Goal: Task Accomplishment & Management: Manage account settings

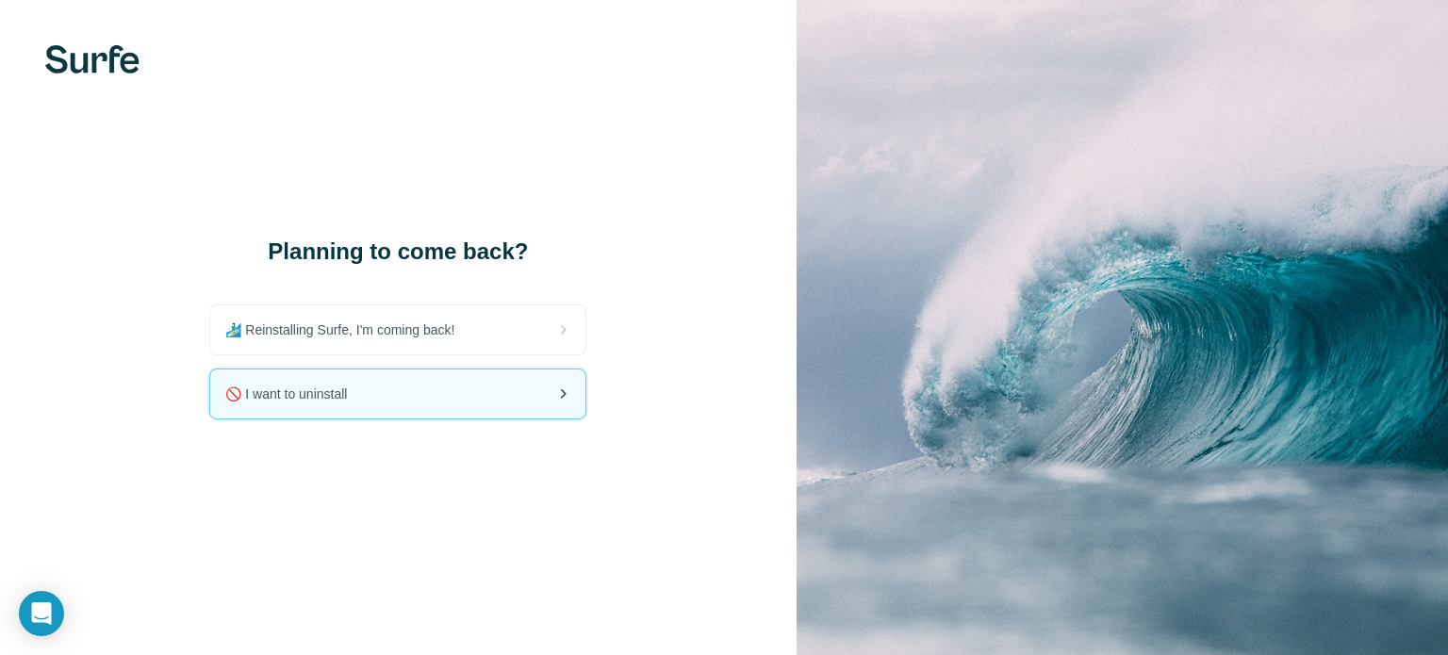
click at [455, 413] on div "🚫 I want to uninstall" at bounding box center [397, 394] width 375 height 49
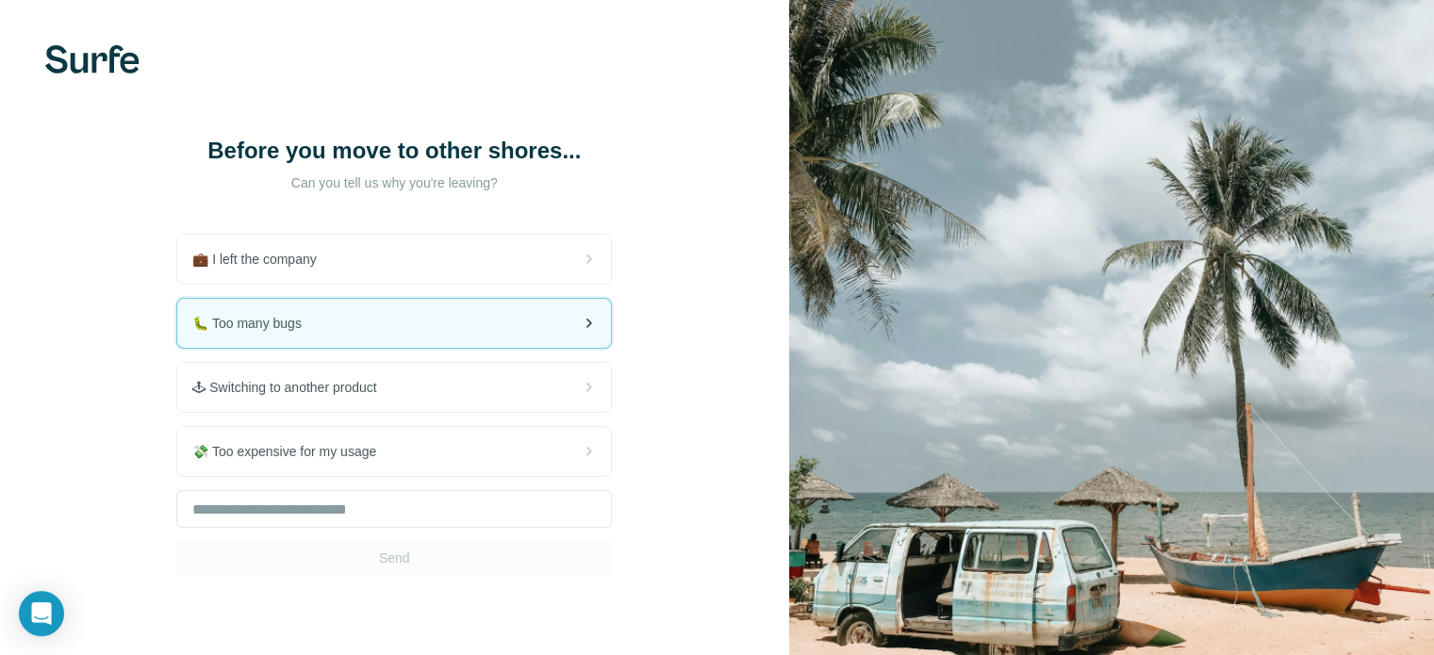
click at [462, 312] on div "🐛 Too many bugs" at bounding box center [394, 323] width 434 height 49
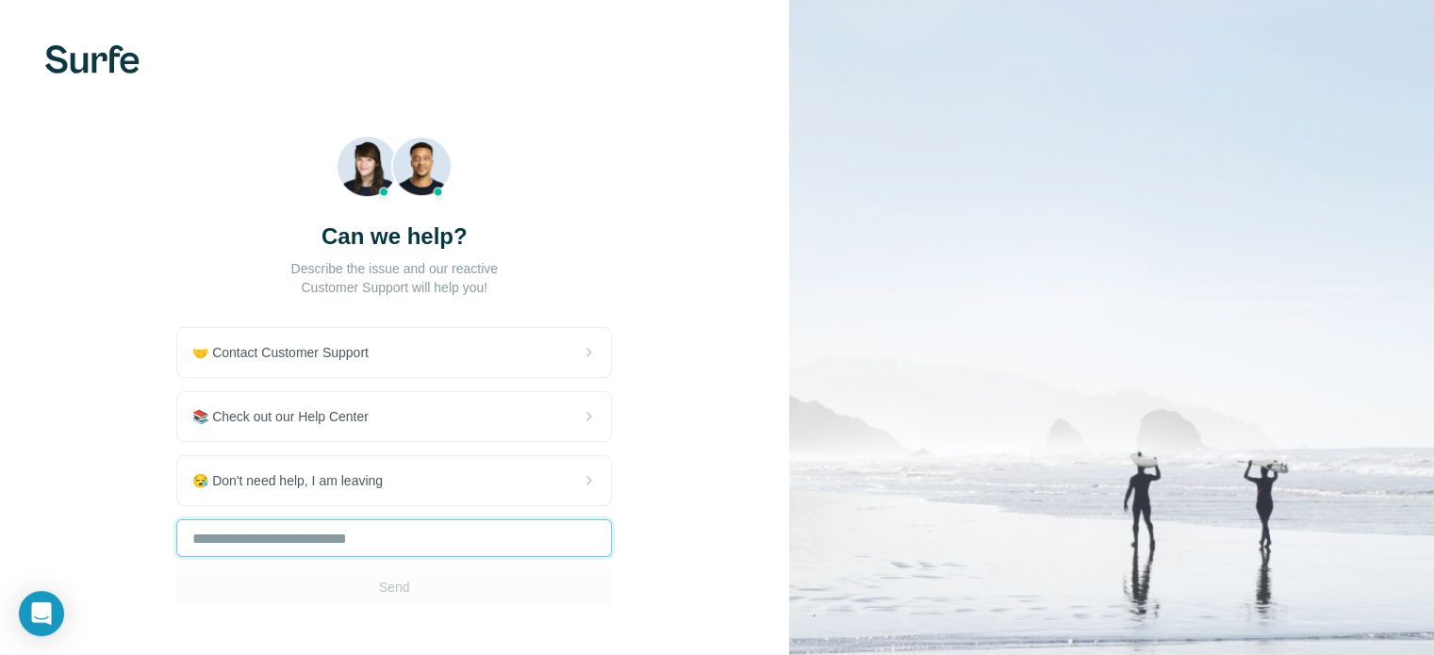
click at [513, 534] on input "text" at bounding box center [394, 538] width 436 height 38
click at [501, 595] on div "Send" at bounding box center [394, 562] width 436 height 87
click at [512, 449] on div "🤝 Contact Customer Support 📚 Check out our Help Center 😪 Don't need help, I am …" at bounding box center [394, 466] width 436 height 279
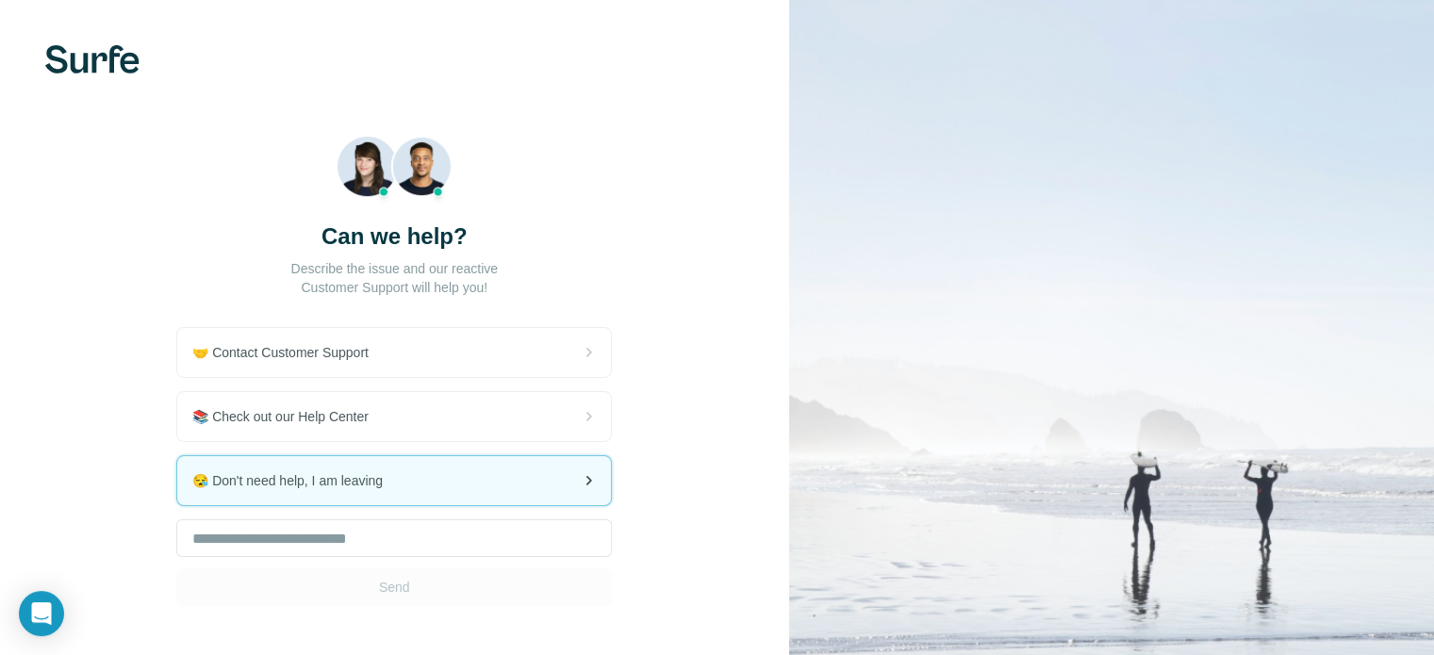
click at [508, 493] on div "😪 Don't need help, I am leaving" at bounding box center [394, 480] width 434 height 49
